Goal: Task Accomplishment & Management: Manage account settings

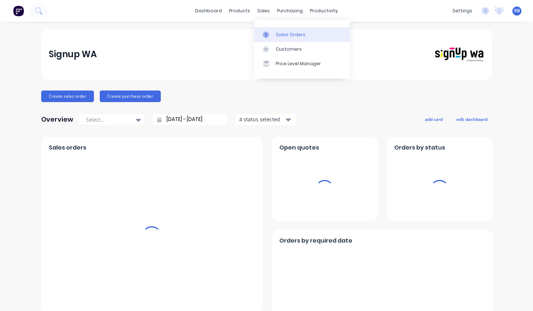
click at [282, 31] on link "Sales Orders" at bounding box center [302, 34] width 96 height 14
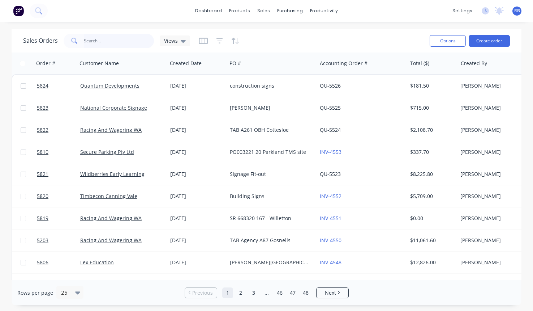
click at [101, 41] on input "text" at bounding box center [119, 41] width 71 height 14
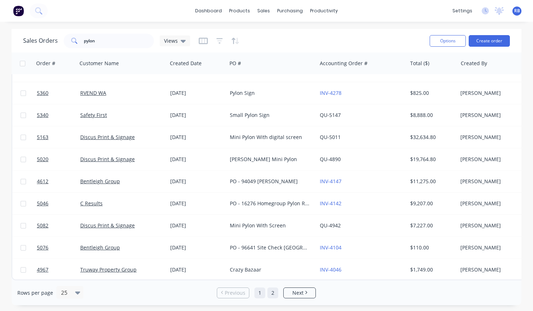
click at [274, 292] on link "2" at bounding box center [273, 292] width 11 height 11
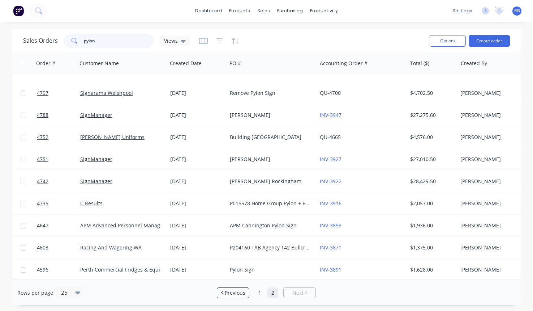
drag, startPoint x: 98, startPoint y: 40, endPoint x: 49, endPoint y: 40, distance: 48.5
click at [49, 40] on div "Sales Orders pylon Views" at bounding box center [106, 41] width 167 height 14
type input "fada"
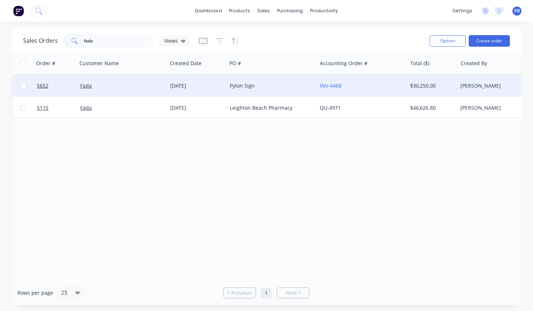
click at [108, 88] on div "Fada" at bounding box center [120, 85] width 80 height 7
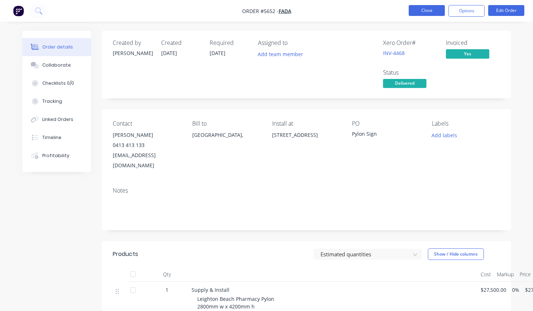
click at [425, 13] on button "Close" at bounding box center [427, 10] width 36 height 11
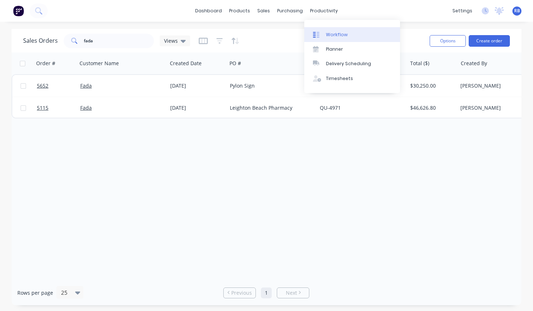
click at [325, 33] on link "Workflow" at bounding box center [353, 34] width 96 height 14
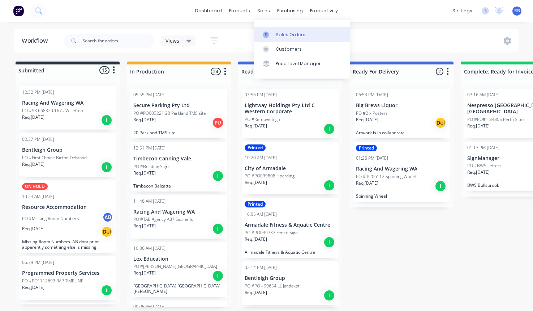
click at [282, 33] on div "Sales Orders" at bounding box center [291, 34] width 30 height 7
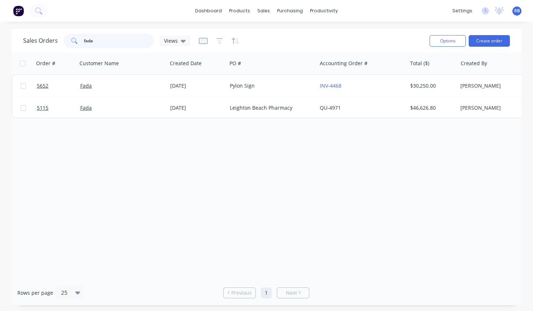
drag, startPoint x: 125, startPoint y: 39, endPoint x: 50, endPoint y: 39, distance: 74.5
click at [50, 39] on div "Sales Orders fada Views" at bounding box center [106, 41] width 167 height 14
type input "brew"
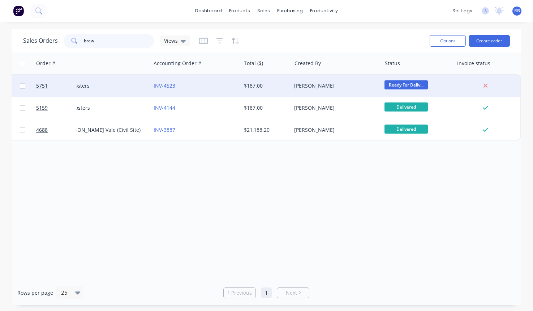
scroll to position [0, 166]
click at [353, 88] on div "[PERSON_NAME]" at bounding box center [335, 85] width 80 height 7
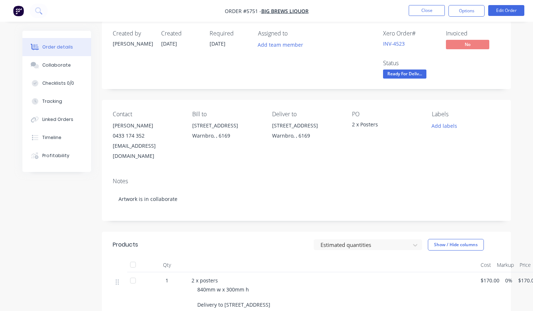
scroll to position [8, 0]
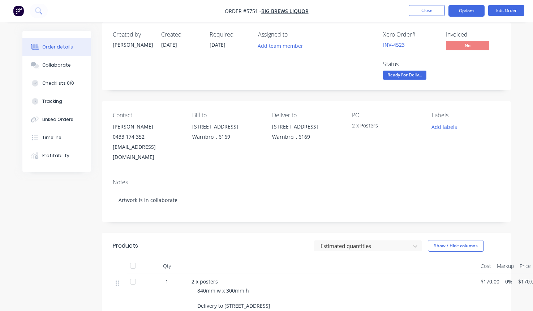
click at [457, 10] on button "Options" at bounding box center [467, 11] width 36 height 12
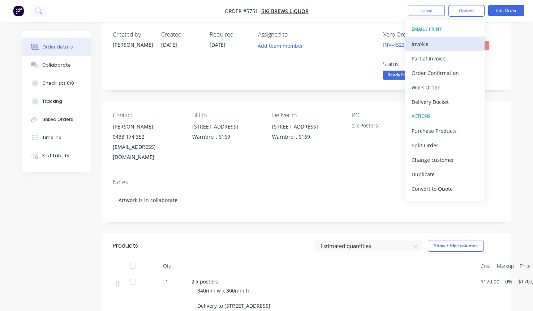
click at [428, 46] on div "Invoice" at bounding box center [445, 44] width 67 height 10
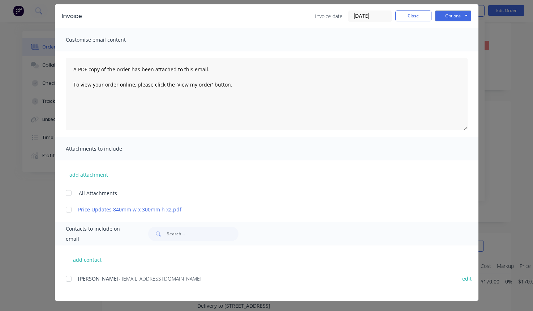
scroll to position [25, 0]
click at [69, 278] on div at bounding box center [68, 278] width 14 height 14
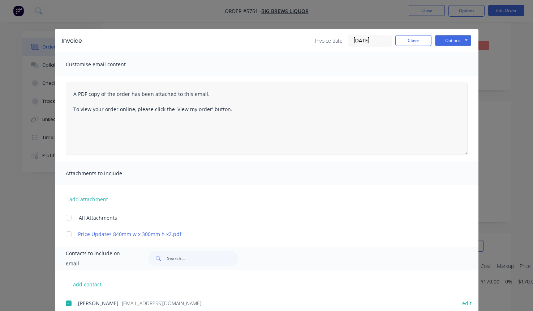
scroll to position [0, 0]
click at [460, 43] on button "Options" at bounding box center [453, 40] width 36 height 11
click at [459, 77] on button "Email" at bounding box center [458, 77] width 46 height 12
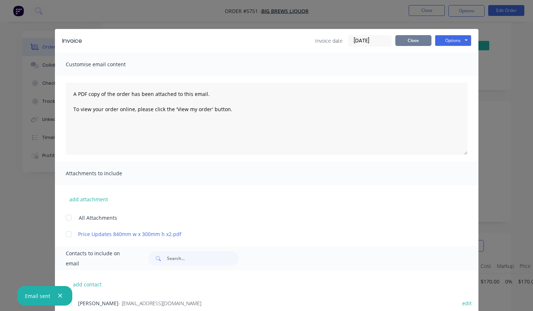
click at [418, 37] on button "Close" at bounding box center [414, 40] width 36 height 11
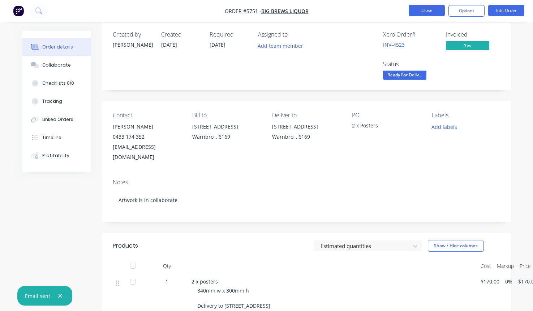
click at [421, 13] on button "Close" at bounding box center [427, 10] width 36 height 11
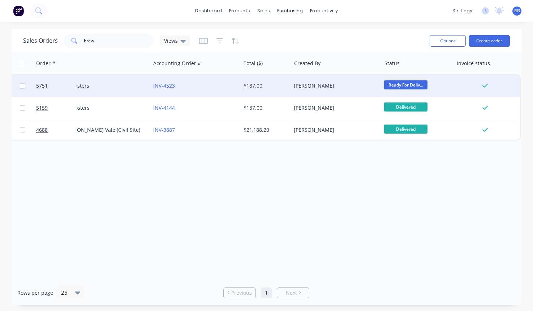
scroll to position [0, 166]
click at [354, 86] on div "[PERSON_NAME]" at bounding box center [335, 85] width 80 height 7
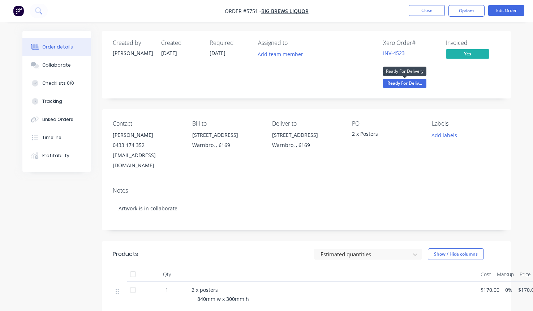
click at [404, 84] on span "Ready For Deliv..." at bounding box center [404, 83] width 43 height 9
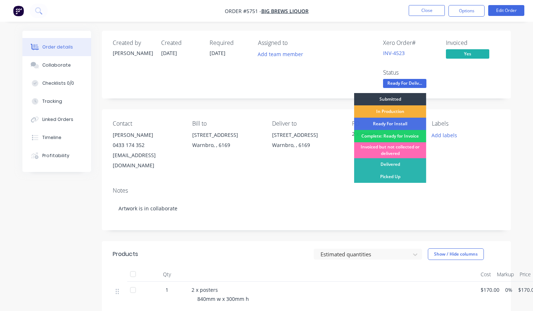
click at [391, 150] on div "Invoiced but not collected or delivered" at bounding box center [390, 150] width 72 height 16
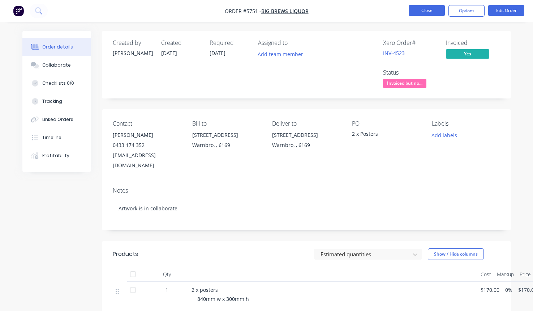
click at [423, 9] on button "Close" at bounding box center [427, 10] width 36 height 11
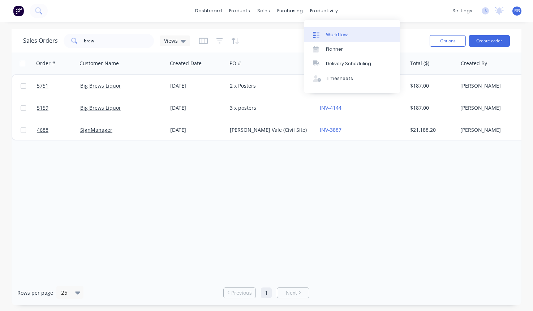
click at [337, 32] on div "Workflow" at bounding box center [337, 34] width 22 height 7
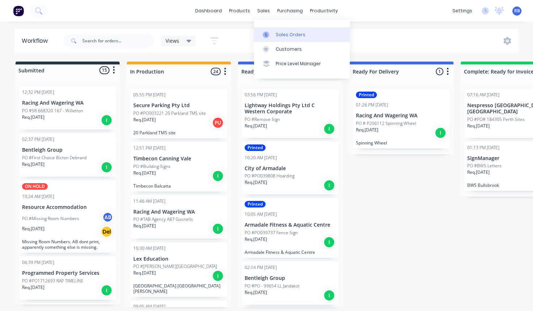
click at [276, 32] on div "Sales Orders" at bounding box center [291, 34] width 30 height 7
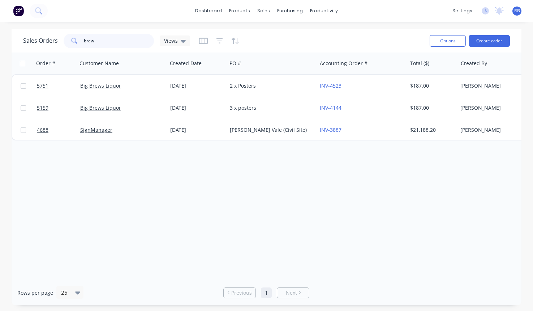
drag, startPoint x: 129, startPoint y: 39, endPoint x: 67, endPoint y: 39, distance: 61.8
click at [67, 39] on div "brew" at bounding box center [109, 41] width 90 height 14
type input "spinning"
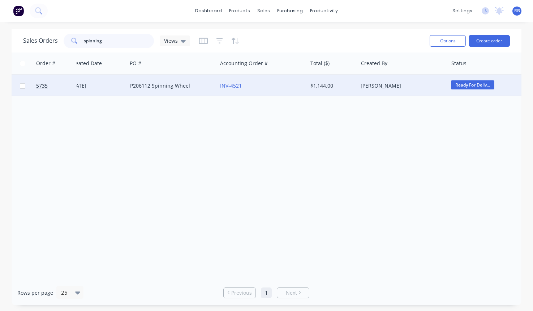
scroll to position [0, 107]
click at [413, 88] on div "[PERSON_NAME]" at bounding box center [394, 85] width 80 height 7
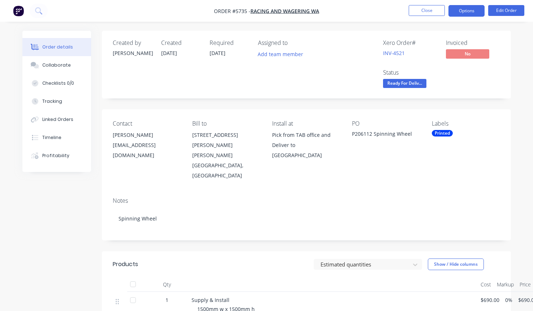
click at [459, 15] on button "Options" at bounding box center [467, 11] width 36 height 12
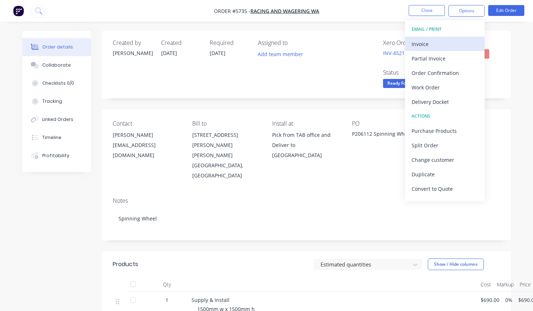
click at [428, 43] on div "Invoice" at bounding box center [445, 44] width 67 height 10
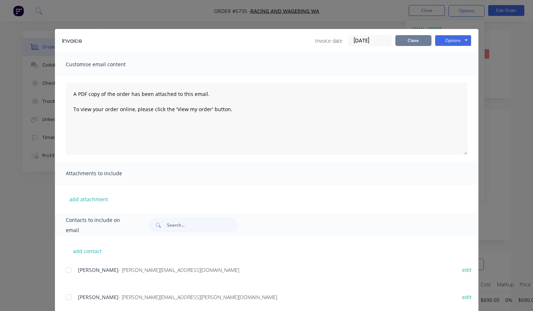
click at [417, 39] on button "Close" at bounding box center [414, 40] width 36 height 11
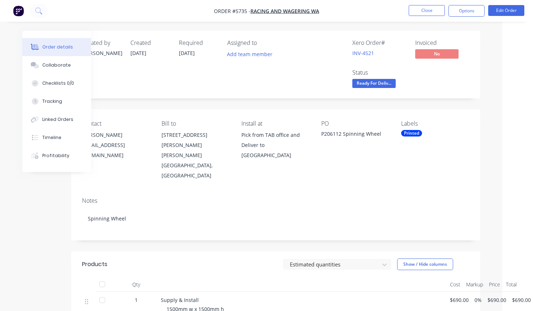
scroll to position [0, 31]
click at [421, 10] on button "Close" at bounding box center [427, 10] width 36 height 11
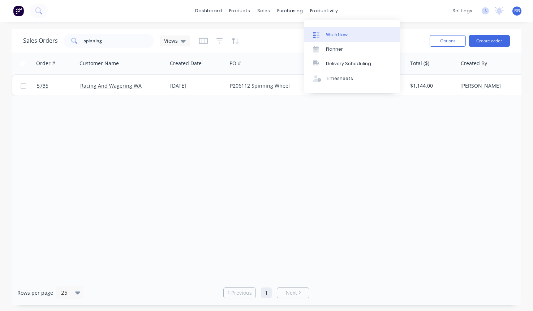
click at [340, 39] on link "Workflow" at bounding box center [353, 34] width 96 height 14
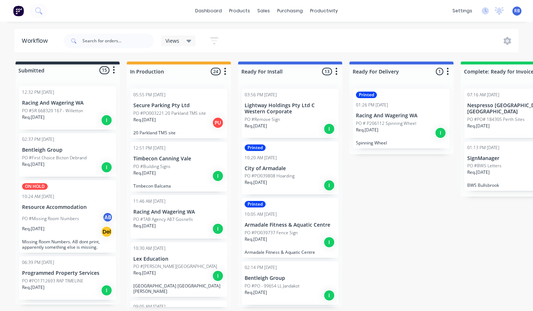
scroll to position [0, 42]
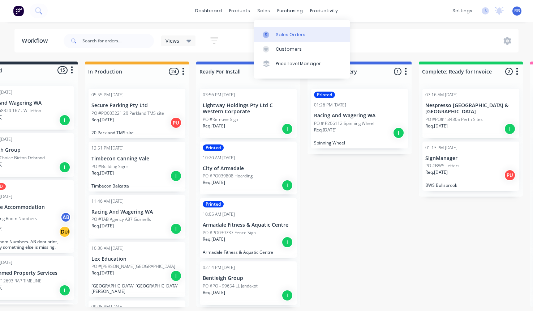
click at [288, 33] on div "Sales Orders" at bounding box center [291, 34] width 30 height 7
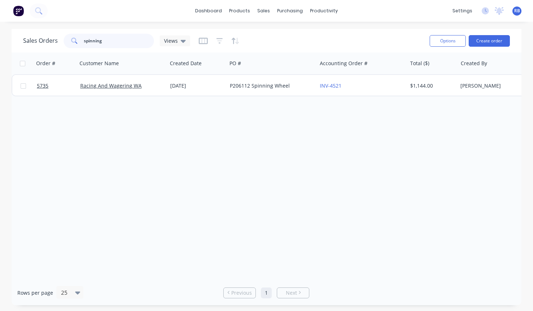
drag, startPoint x: 114, startPoint y: 42, endPoint x: 49, endPoint y: 42, distance: 64.7
click at [49, 42] on div "Sales Orders spinning Views" at bounding box center [106, 41] width 167 height 14
type input "bws"
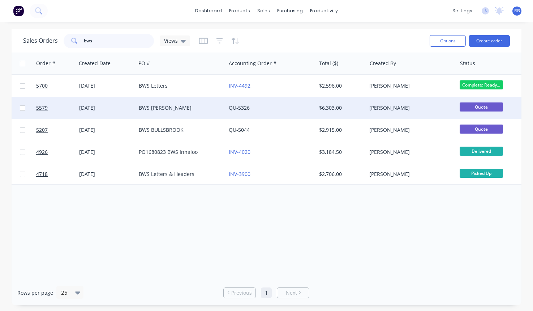
scroll to position [0, 93]
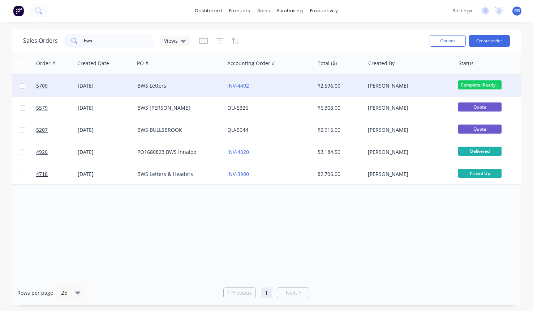
click at [278, 88] on div "INV-4492" at bounding box center [267, 85] width 80 height 7
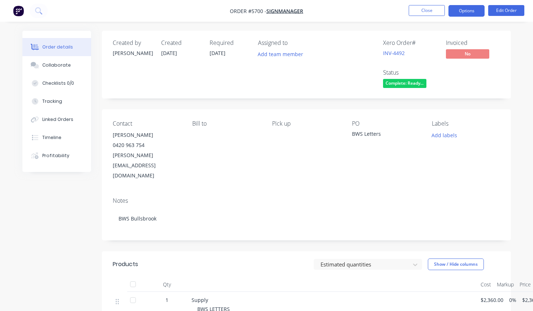
click at [460, 12] on button "Options" at bounding box center [467, 11] width 36 height 12
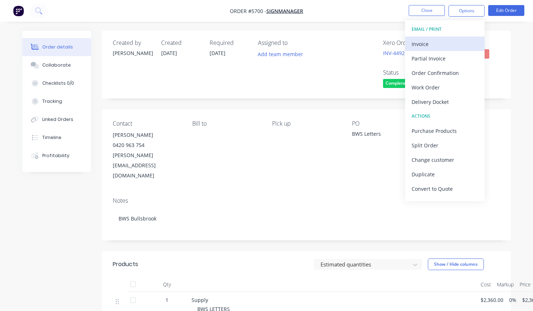
click at [413, 47] on div "Invoice" at bounding box center [445, 44] width 67 height 10
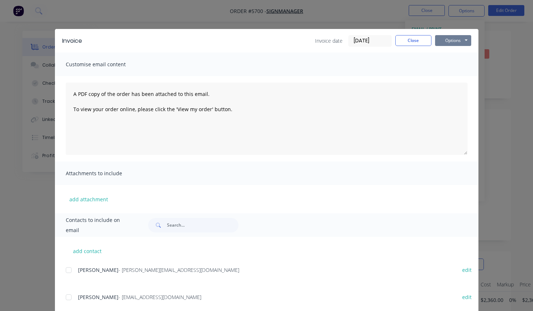
click at [454, 39] on button "Options" at bounding box center [453, 40] width 36 height 11
click at [452, 66] on button "Print" at bounding box center [458, 65] width 46 height 12
click at [417, 40] on button "Close" at bounding box center [414, 40] width 36 height 11
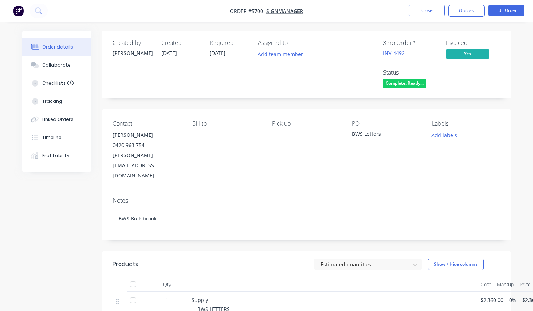
click at [409, 82] on span "Complete: Ready..." at bounding box center [404, 83] width 43 height 9
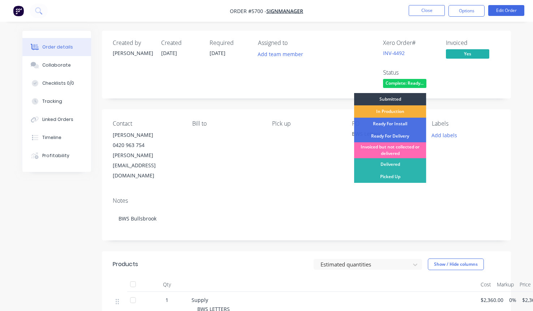
click at [398, 150] on div "Invoiced but not collected or delivered" at bounding box center [390, 150] width 72 height 16
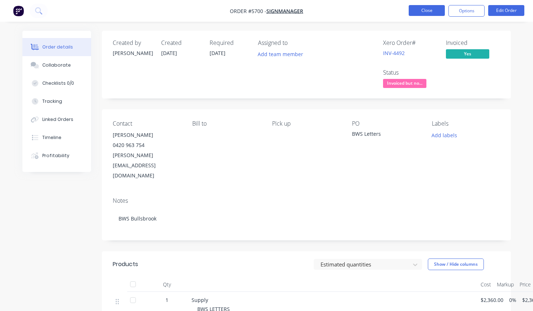
click at [417, 11] on button "Close" at bounding box center [427, 10] width 36 height 11
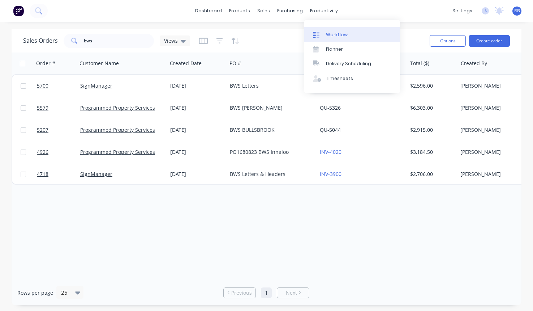
click at [328, 31] on link "Workflow" at bounding box center [353, 34] width 96 height 14
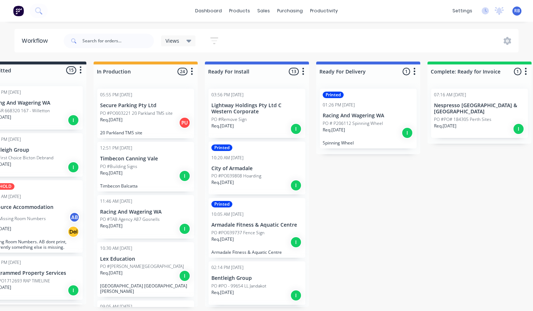
scroll to position [0, 50]
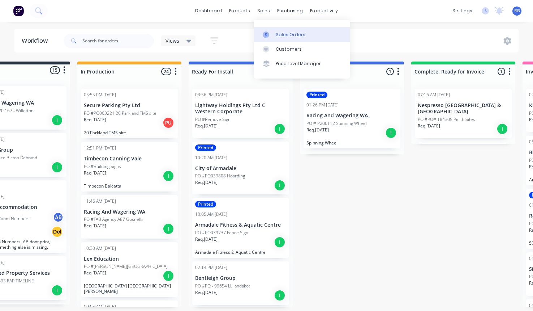
click at [293, 28] on link "Sales Orders" at bounding box center [302, 34] width 96 height 14
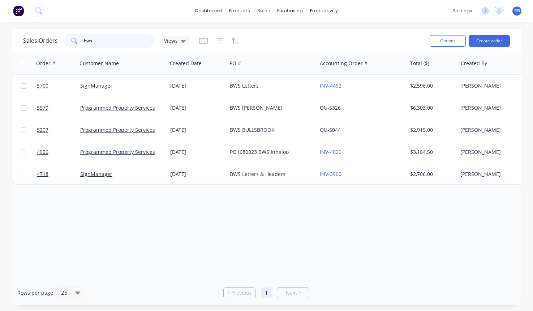
drag, startPoint x: 113, startPoint y: 39, endPoint x: 53, endPoint y: 39, distance: 60.4
click at [53, 39] on div "Sales Orders bws Views" at bounding box center [106, 41] width 167 height 14
type input "nespresso"
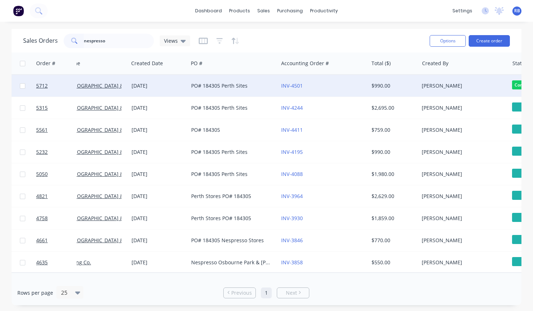
click at [339, 82] on div "INV-4501" at bounding box center [321, 85] width 80 height 7
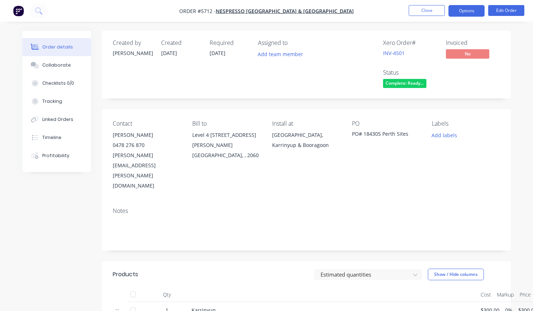
click at [467, 9] on button "Options" at bounding box center [467, 11] width 36 height 12
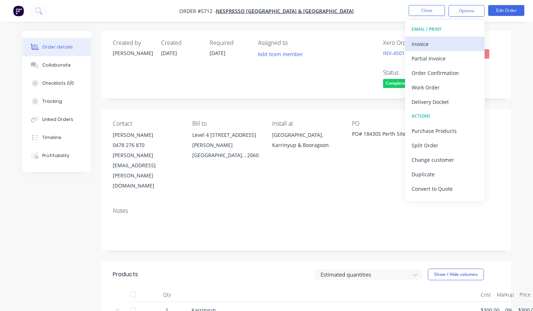
click at [435, 40] on div "Invoice" at bounding box center [445, 44] width 67 height 10
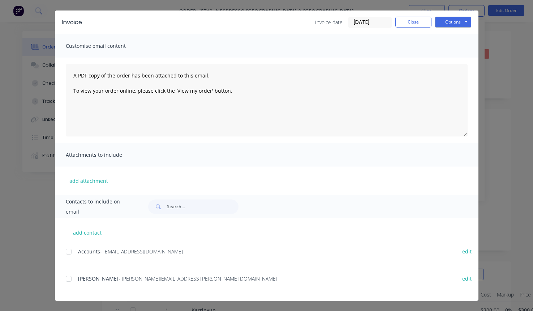
scroll to position [18, 0]
click at [69, 251] on div at bounding box center [68, 251] width 14 height 14
click at [68, 279] on div at bounding box center [68, 278] width 14 height 14
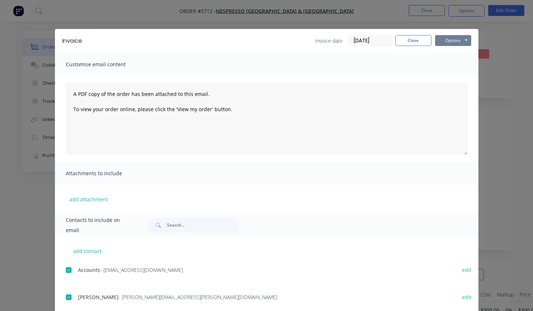
scroll to position [0, 0]
click at [451, 42] on button "Options" at bounding box center [453, 40] width 36 height 11
click at [450, 78] on button "Email" at bounding box center [458, 77] width 46 height 12
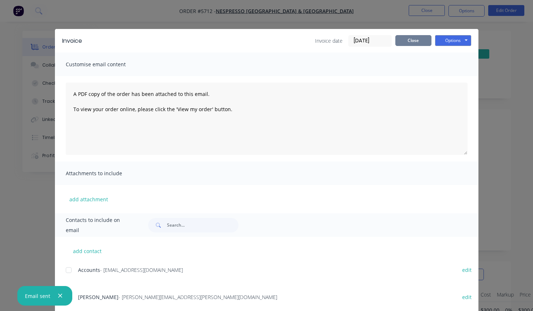
click at [409, 38] on button "Close" at bounding box center [414, 40] width 36 height 11
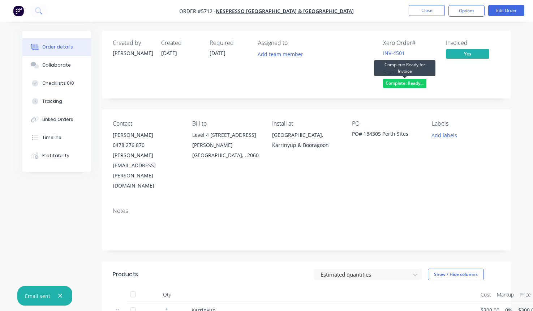
click at [405, 81] on span "Complete: Ready..." at bounding box center [404, 83] width 43 height 9
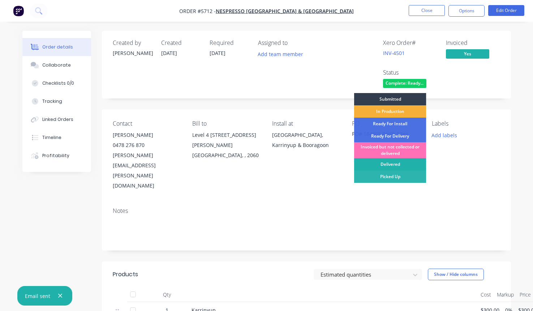
click at [386, 162] on div "Delivered" at bounding box center [390, 164] width 72 height 12
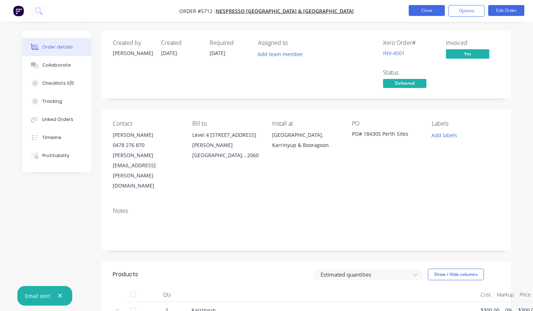
click at [415, 12] on button "Close" at bounding box center [427, 10] width 36 height 11
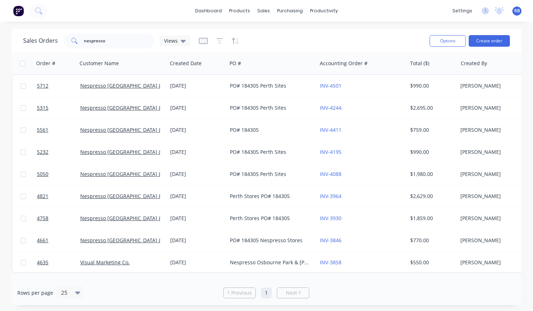
click at [513, 9] on div "RB Signup WA [PERSON_NAME] Administrator Profile Sign out" at bounding box center [517, 11] width 9 height 9
click at [517, 14] on div "RB Signup WA [PERSON_NAME] Administrator Profile Sign out" at bounding box center [517, 11] width 9 height 9
click at [518, 9] on span "RB" at bounding box center [518, 11] width 6 height 7
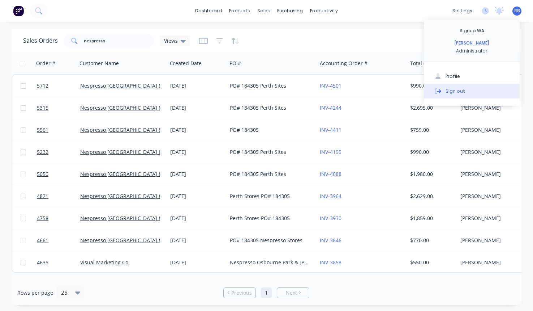
click at [454, 88] on div "Sign out" at bounding box center [456, 91] width 20 height 7
